Goal: Communication & Community: Connect with others

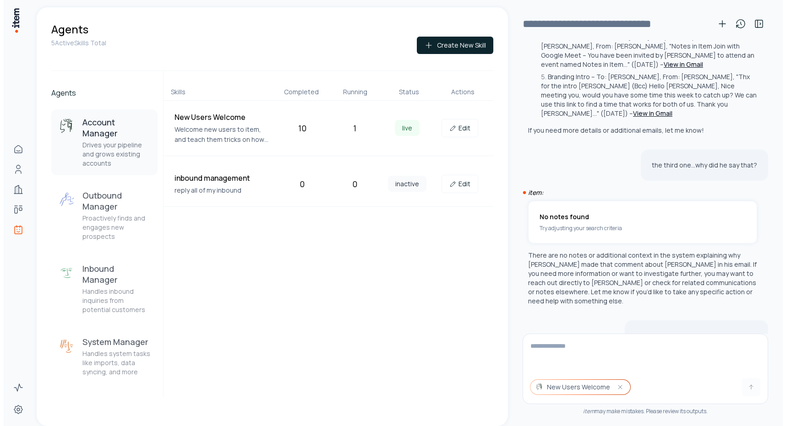
scroll to position [403, 0]
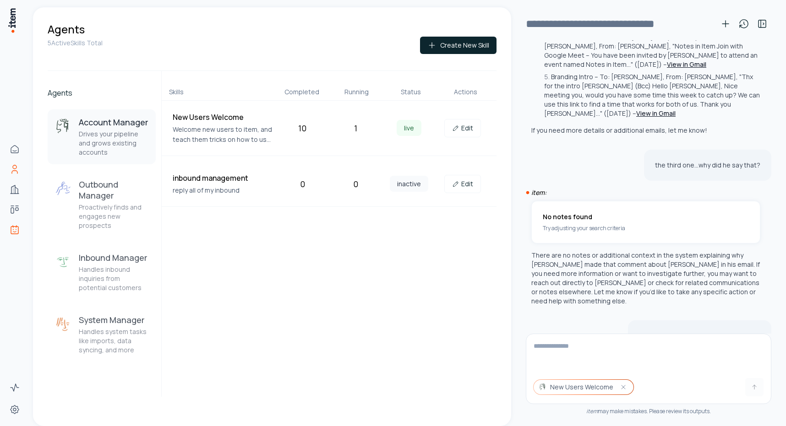
click at [15, 170] on icon "People" at bounding box center [14, 169] width 11 height 11
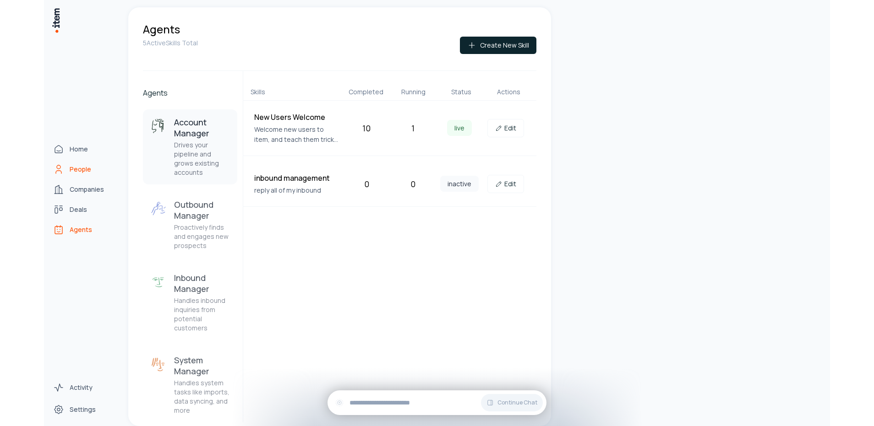
scroll to position [2549, 0]
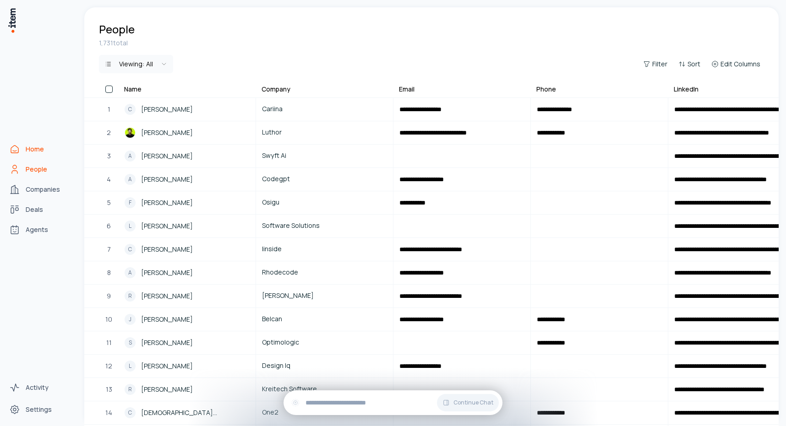
click at [29, 146] on span "Home" at bounding box center [35, 149] width 18 height 9
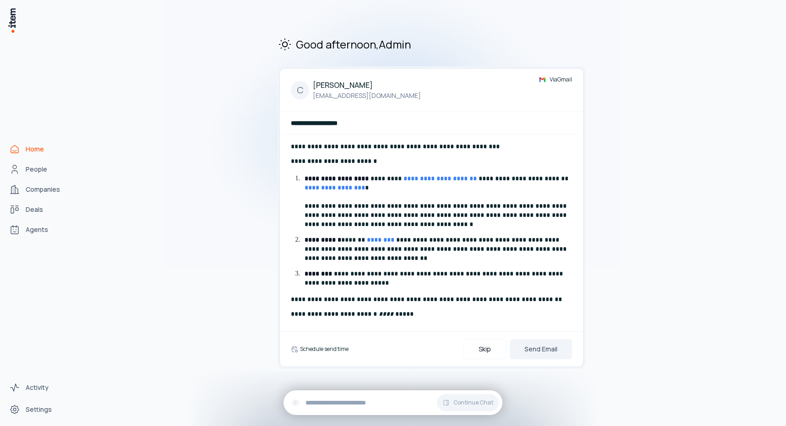
click at [322, 348] on h6 "Schedule send time" at bounding box center [324, 349] width 49 height 8
click at [545, 350] on button "Send Email" at bounding box center [541, 349] width 62 height 20
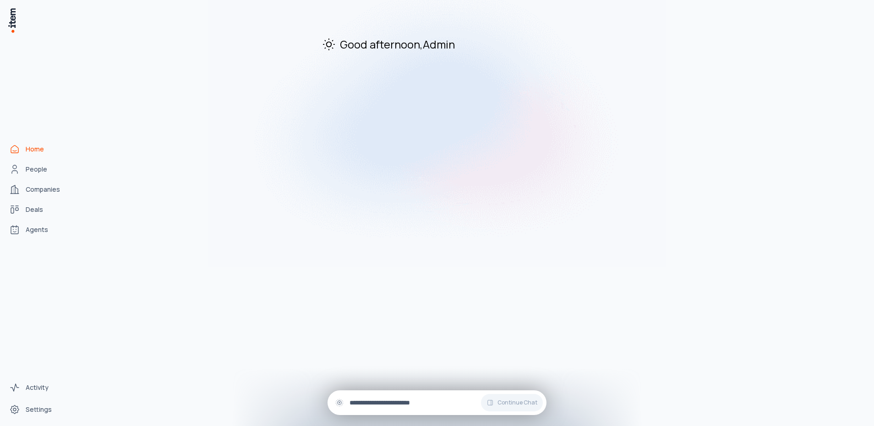
click at [470, 402] on input "text" at bounding box center [444, 403] width 190 height 10
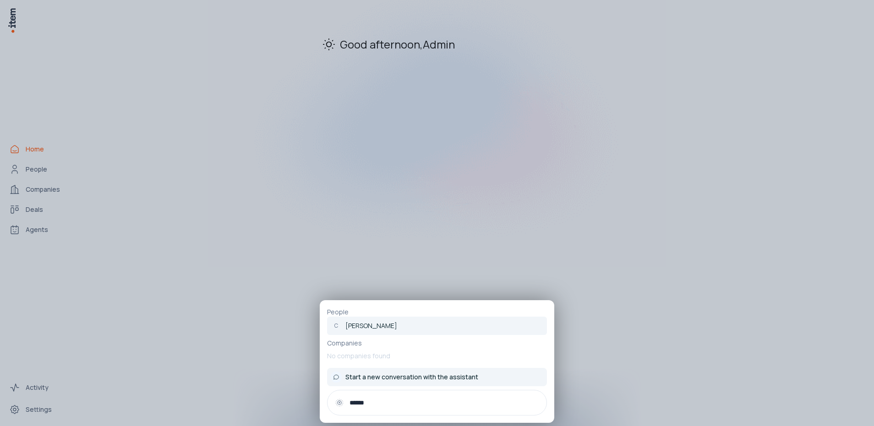
type input "******"
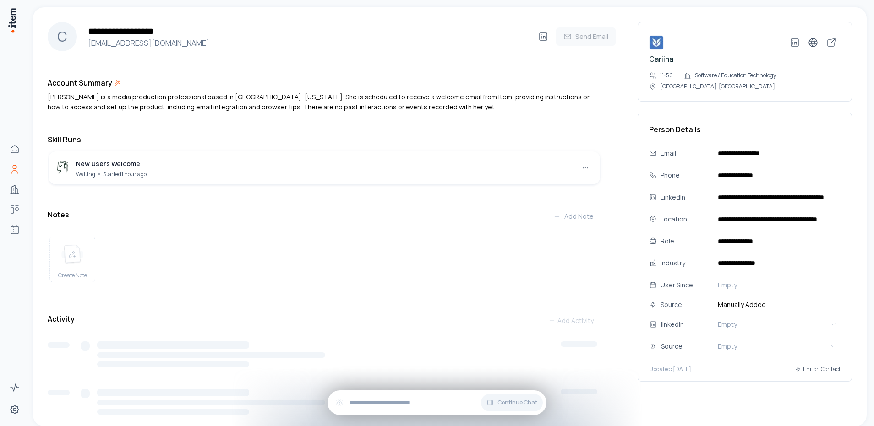
scroll to position [129, 0]
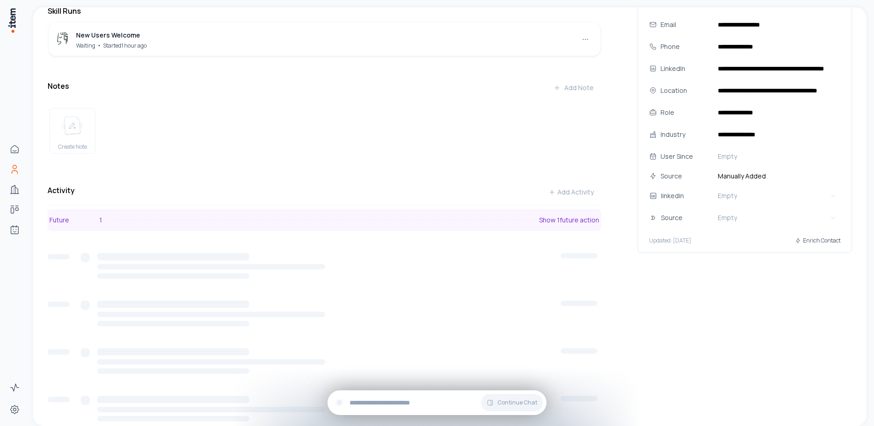
click at [180, 229] on button "Future 1 Show 1 future action" at bounding box center [324, 220] width 553 height 22
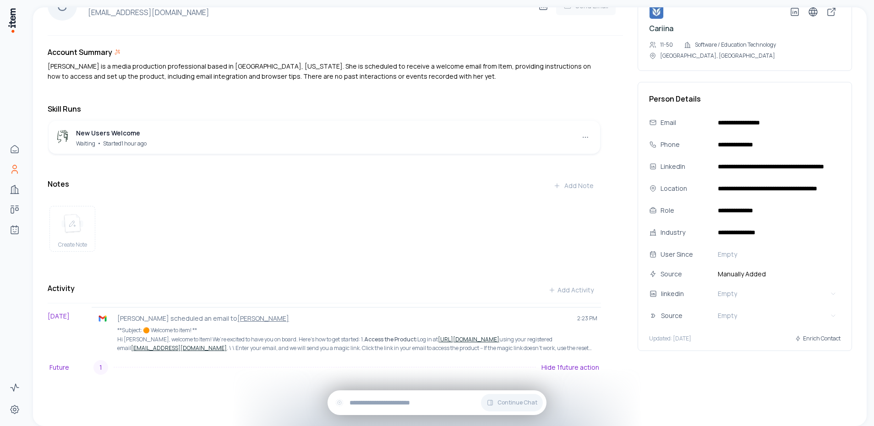
scroll to position [38, 0]
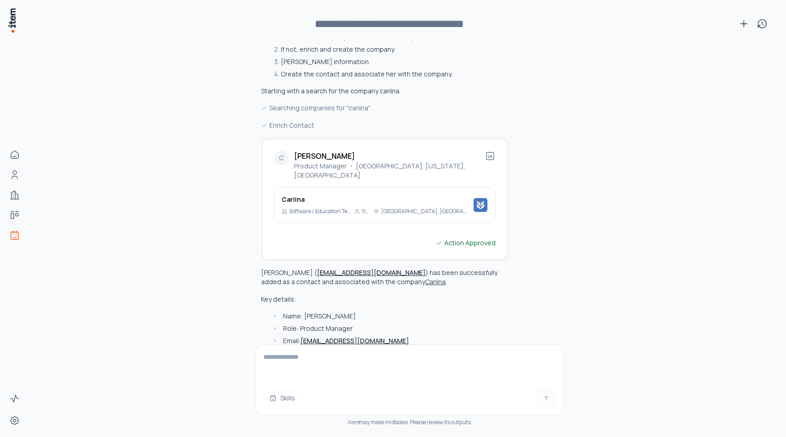
scroll to position [175, 0]
